Goal: Check status

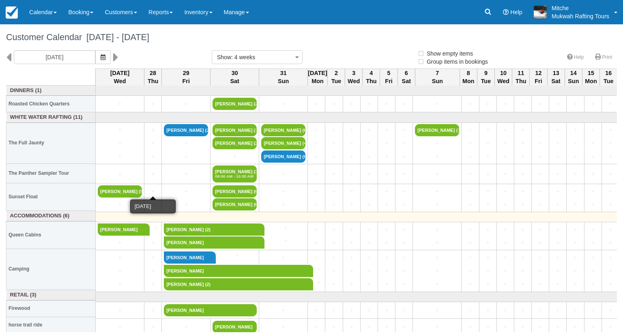
select select
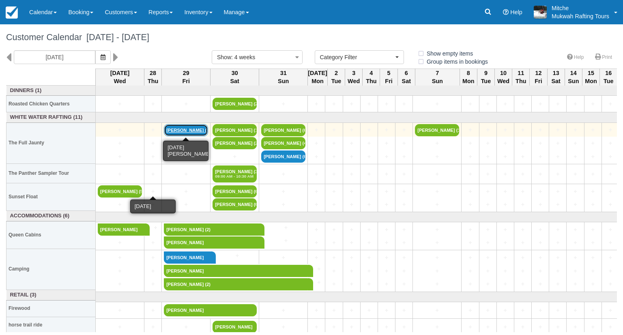
click at [185, 129] on link "Justin Lee (2)" at bounding box center [186, 130] width 44 height 12
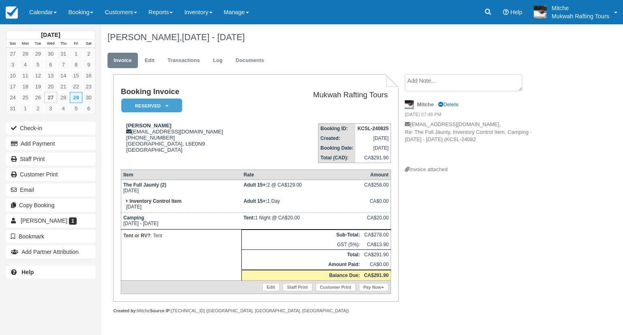
click at [227, 103] on td "Booking Invoice Reserved   Pending Deposit Paid Waiting Cancelled Void Paid in …" at bounding box center [196, 102] width 150 height 29
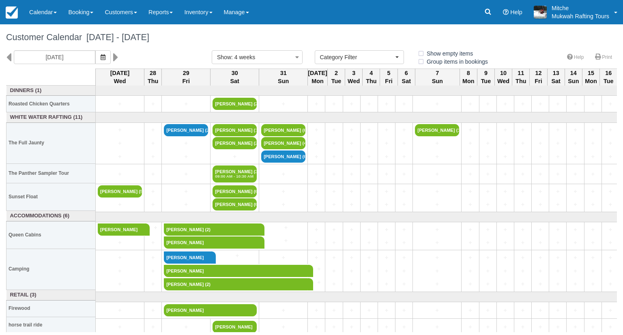
select select
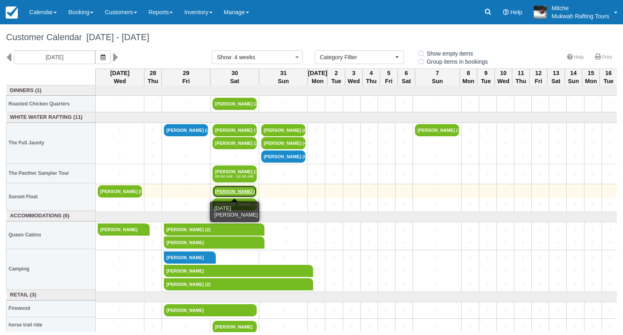
click at [239, 189] on link "Christine pelletier (6)" at bounding box center [234, 191] width 44 height 12
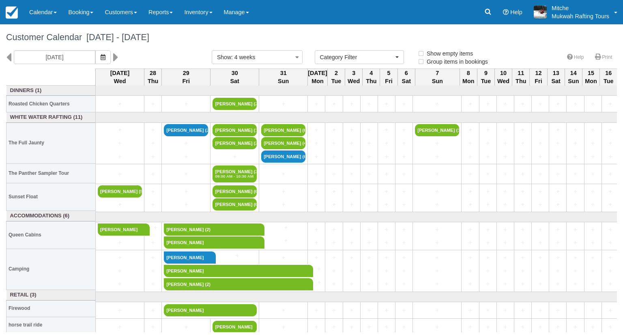
select select
